Goal: Task Accomplishment & Management: Manage account settings

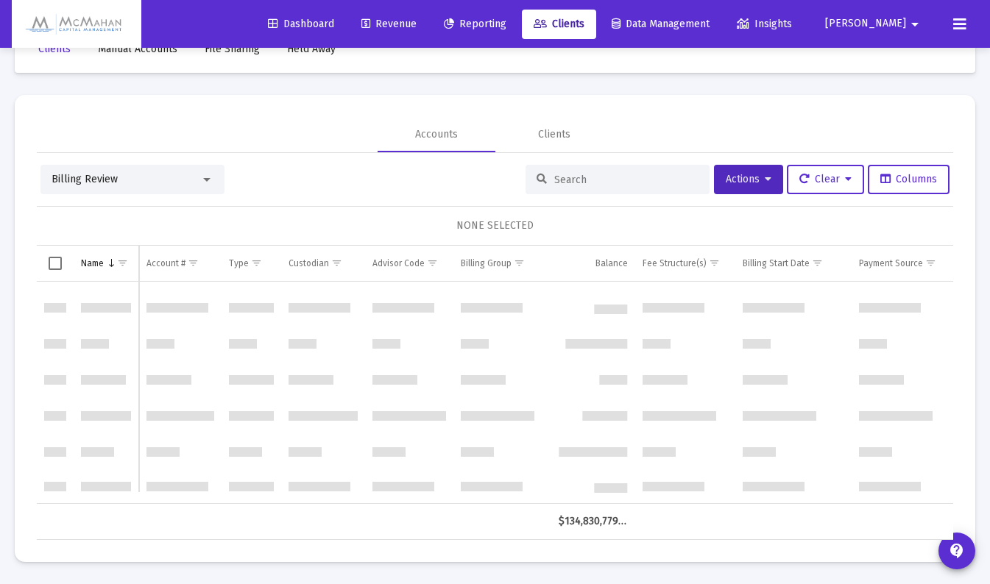
scroll to position [5045, 0]
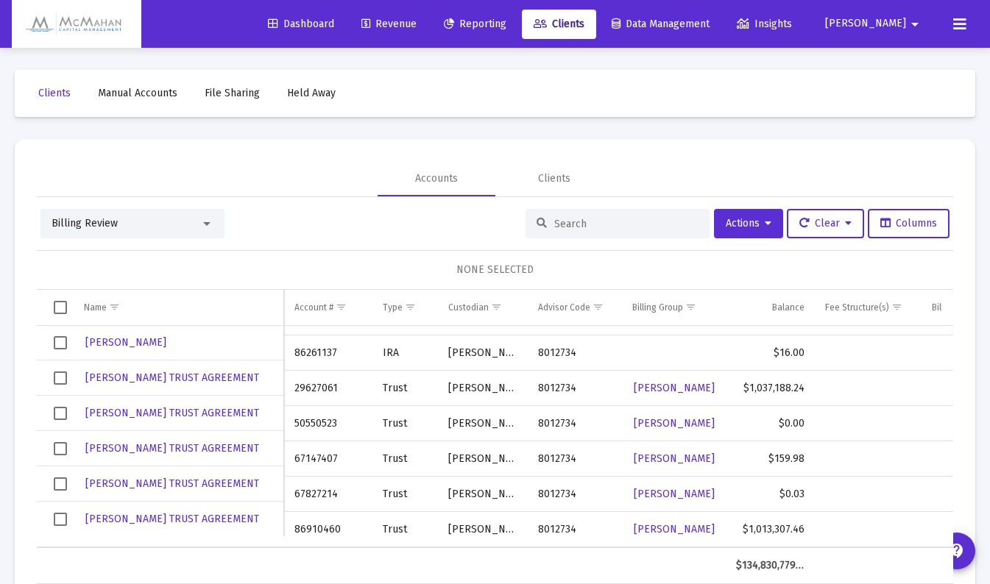
scroll to position [4836, 0]
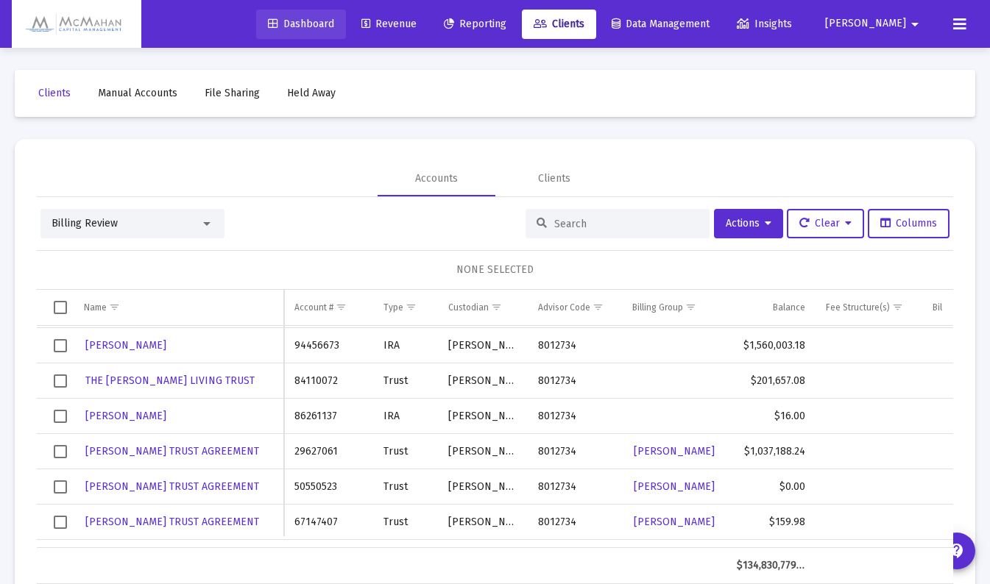
click at [334, 24] on span "Dashboard" at bounding box center [301, 24] width 66 height 13
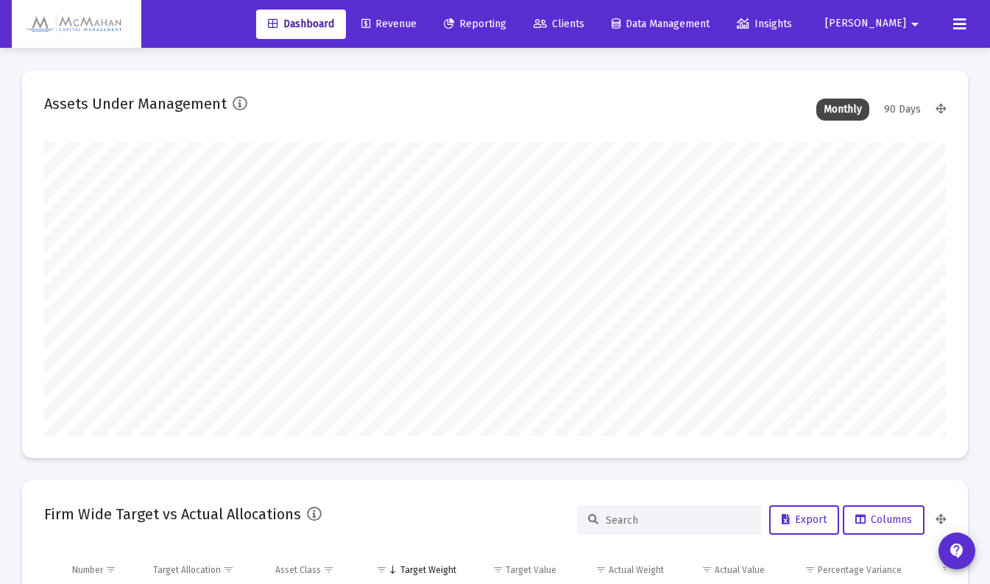
scroll to position [294, 417]
click at [962, 18] on icon at bounding box center [959, 24] width 13 height 18
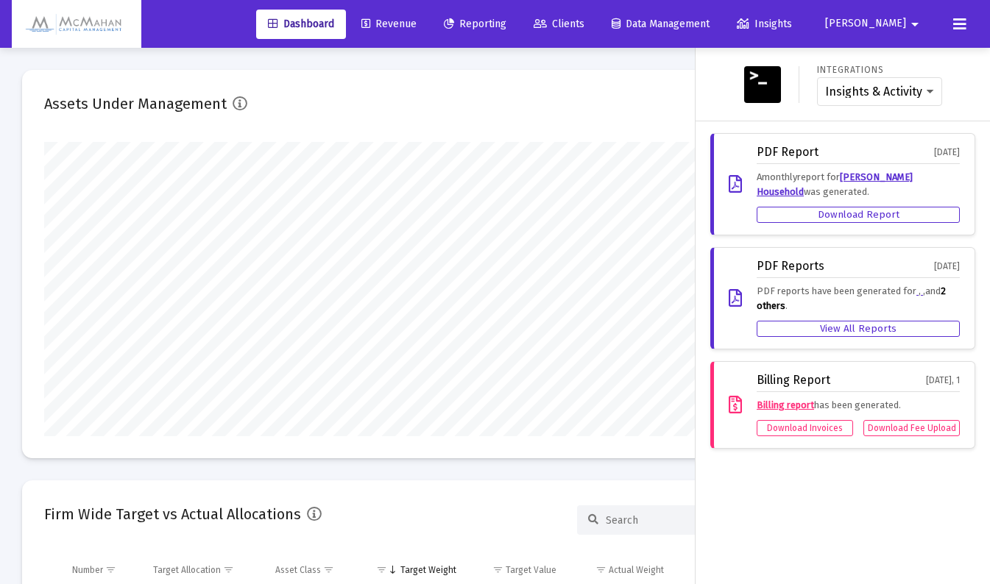
click at [908, 29] on mat-icon "arrow_drop_down" at bounding box center [915, 24] width 18 height 29
click at [901, 63] on span "Settings" at bounding box center [910, 62] width 43 height 35
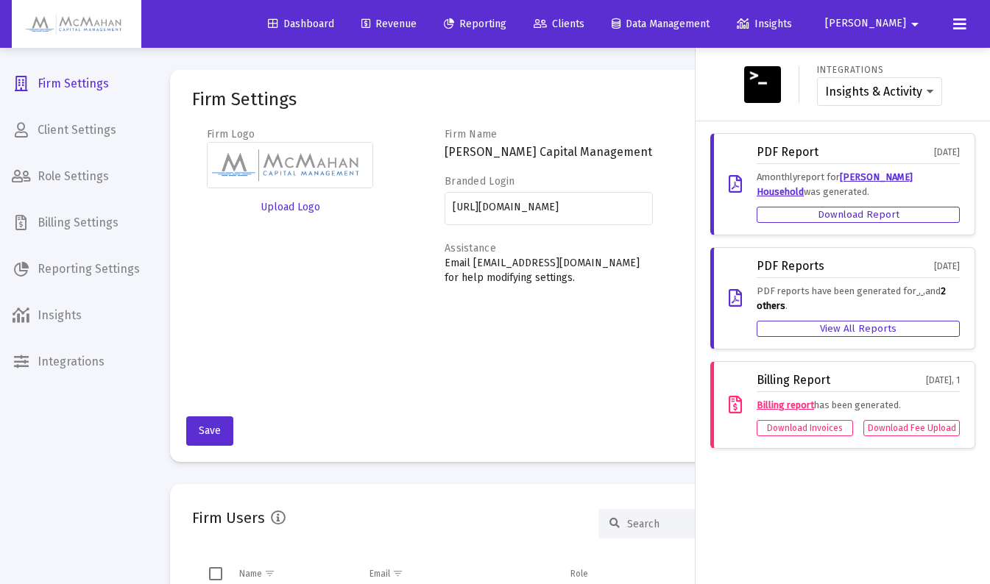
click at [88, 226] on div at bounding box center [495, 292] width 990 height 584
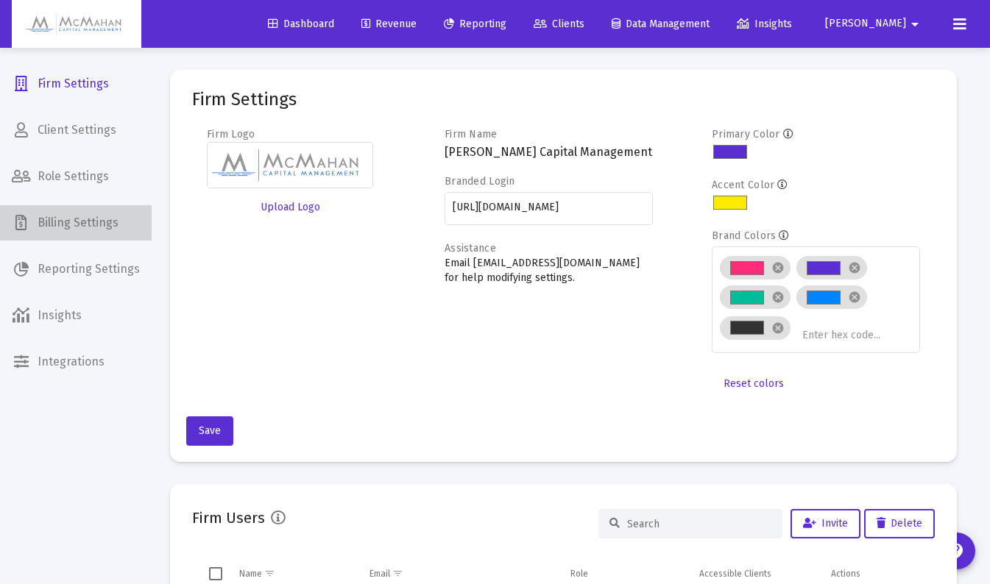
click at [88, 226] on span "Billing Settings" at bounding box center [76, 222] width 152 height 35
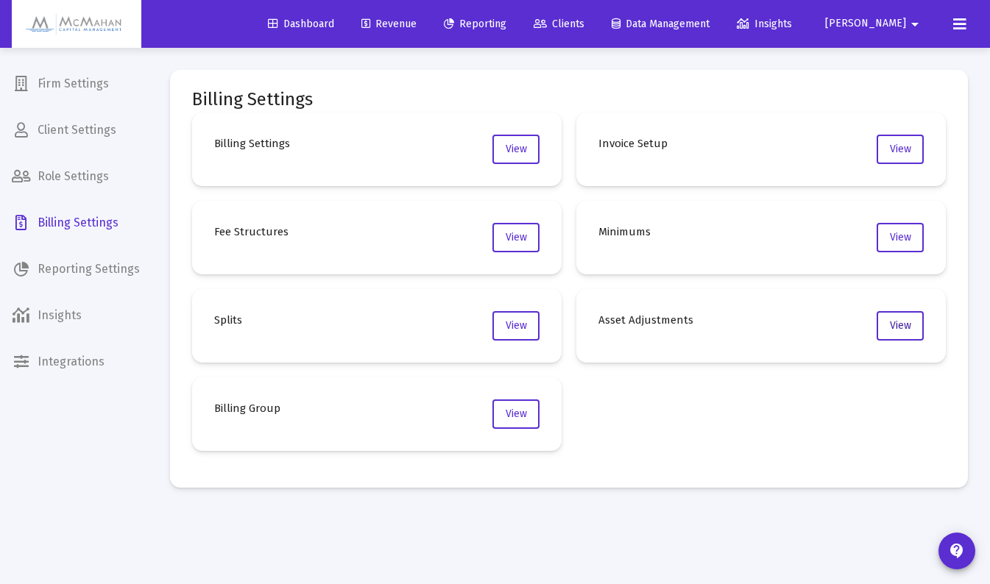
click at [898, 328] on span "View" at bounding box center [900, 325] width 21 height 13
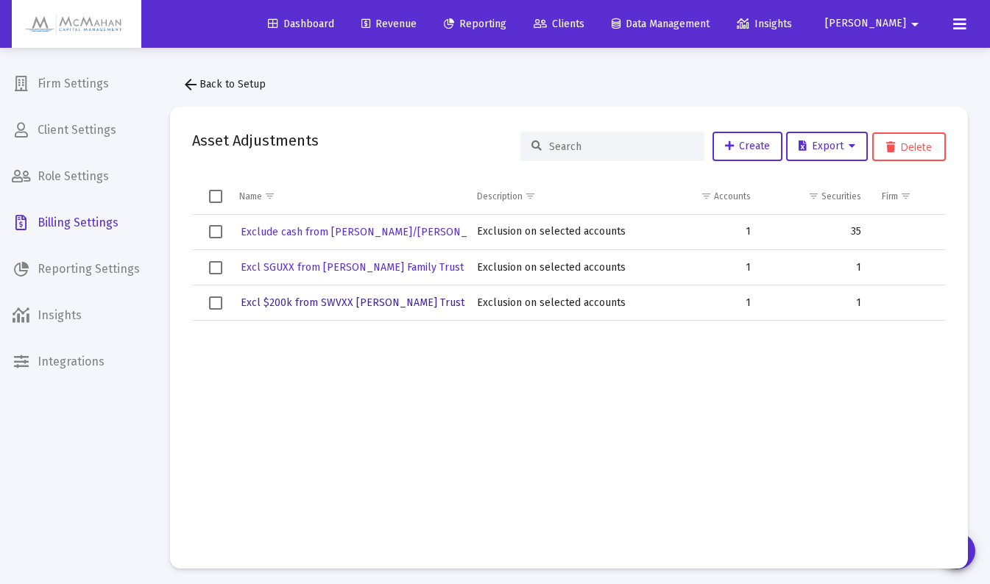
click at [351, 303] on span "Excl $200k from SWVXX [PERSON_NAME] Trust" at bounding box center [353, 303] width 224 height 13
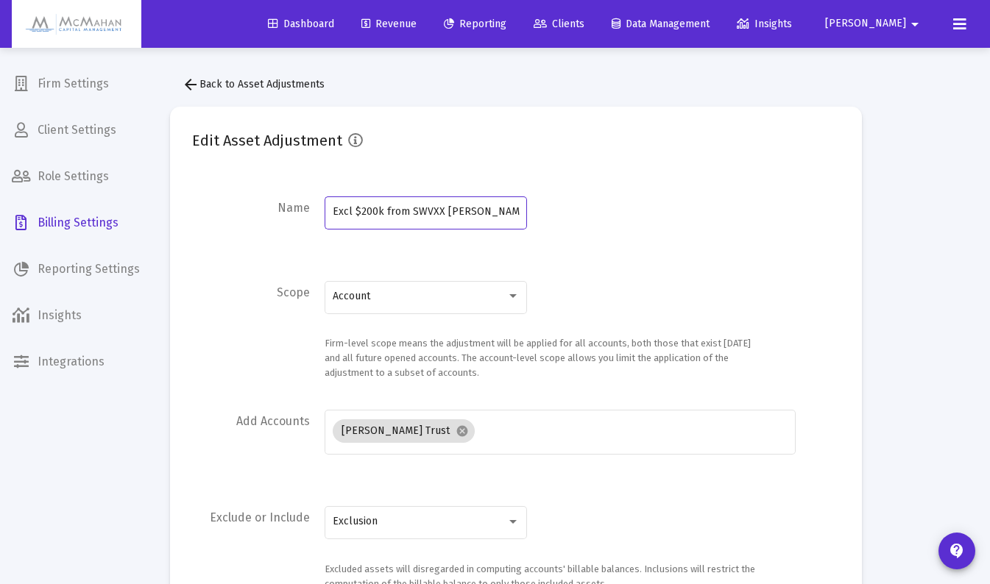
click at [383, 215] on input "Excl $200k from SWVXX [PERSON_NAME] Trust" at bounding box center [426, 212] width 187 height 12
click at [194, 88] on mat-icon "arrow_back" at bounding box center [191, 85] width 18 height 18
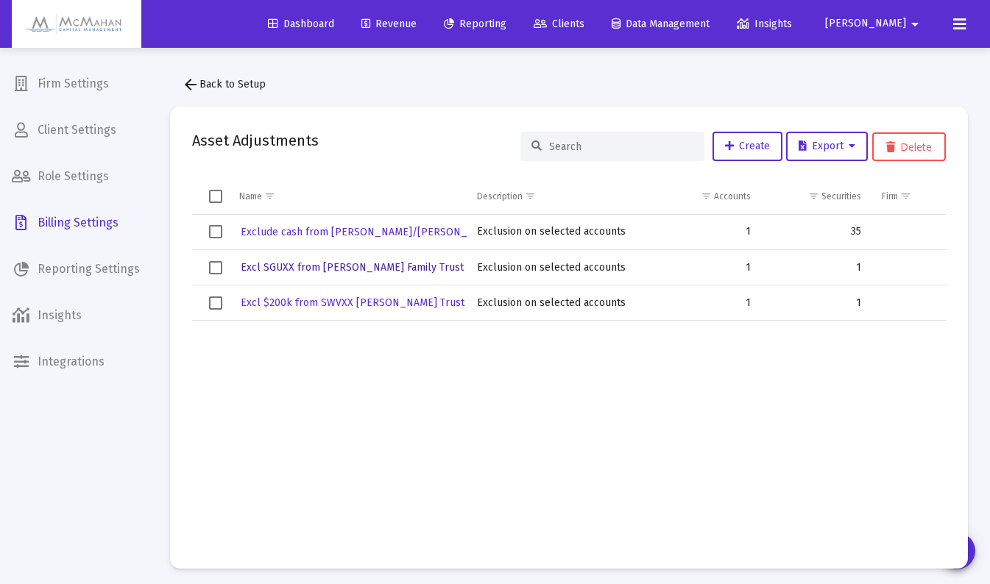
click at [322, 265] on span "Excl SGUXX from [PERSON_NAME] Family Trust" at bounding box center [352, 267] width 223 height 13
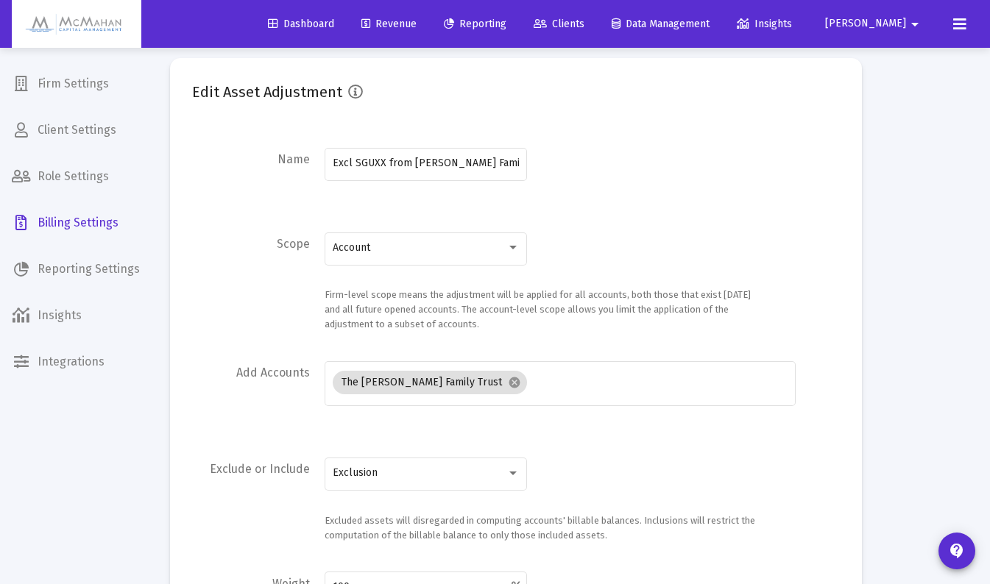
scroll to position [74, 0]
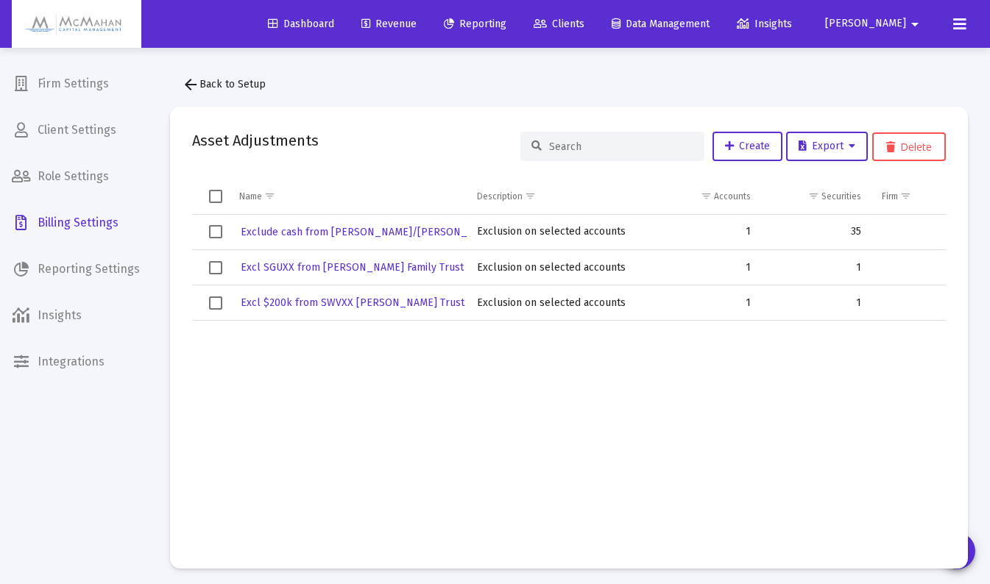
click at [416, 21] on span "Revenue" at bounding box center [388, 24] width 55 height 13
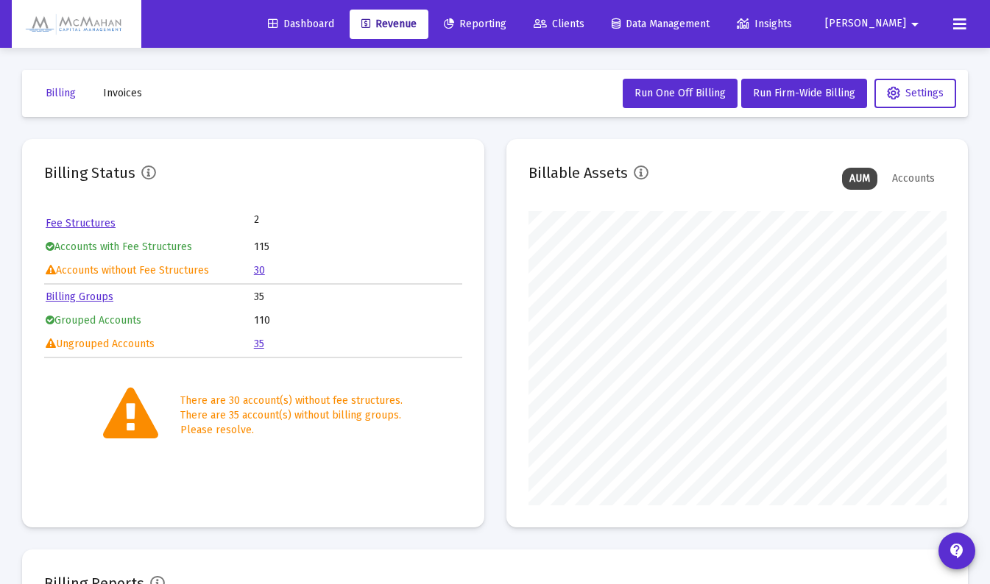
scroll to position [294, 417]
click at [99, 222] on link "Fee Structures" at bounding box center [81, 223] width 70 height 13
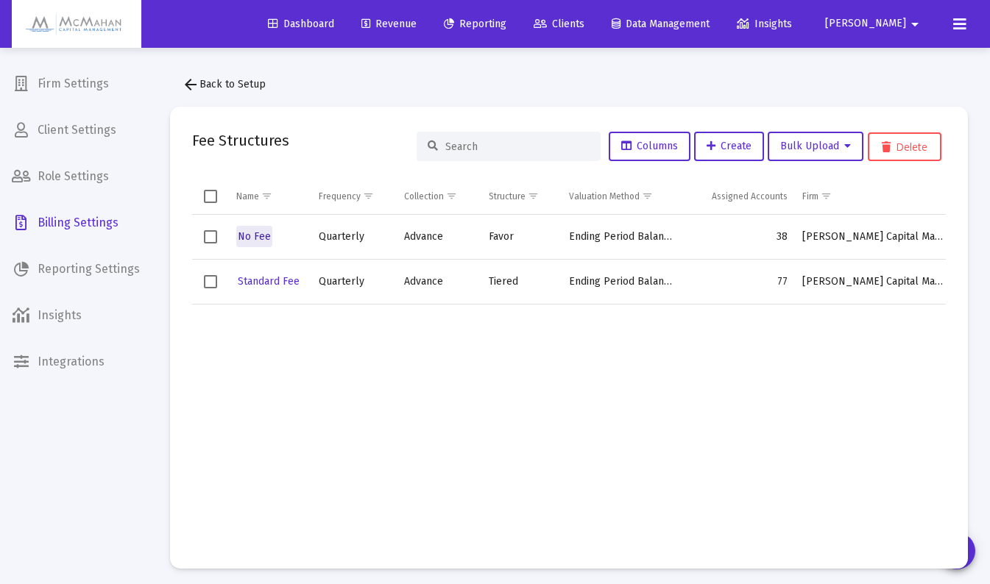
click at [258, 235] on span "No Fee" at bounding box center [254, 236] width 33 height 13
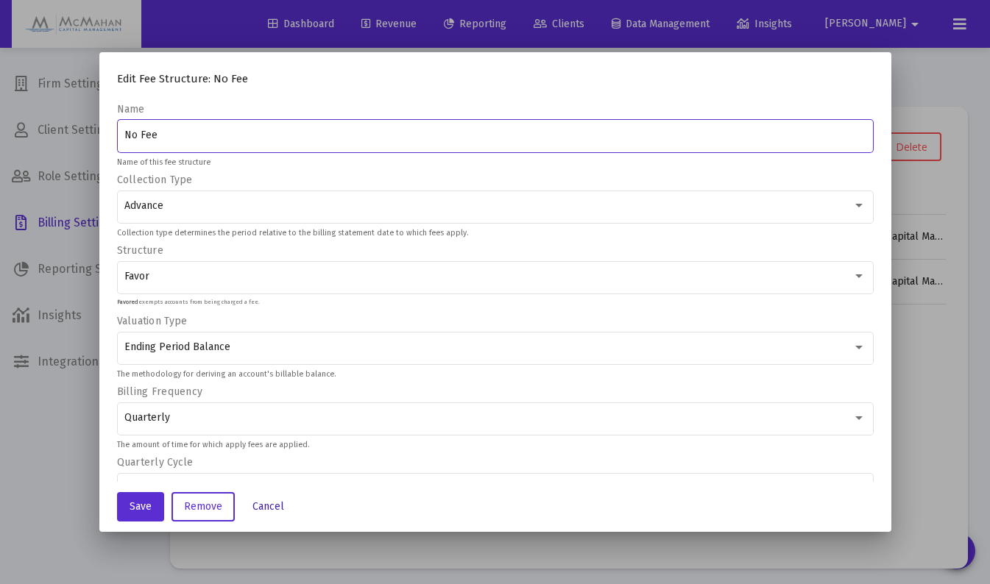
click at [257, 507] on span "Cancel" at bounding box center [268, 506] width 32 height 13
